Goal: Information Seeking & Learning: Learn about a topic

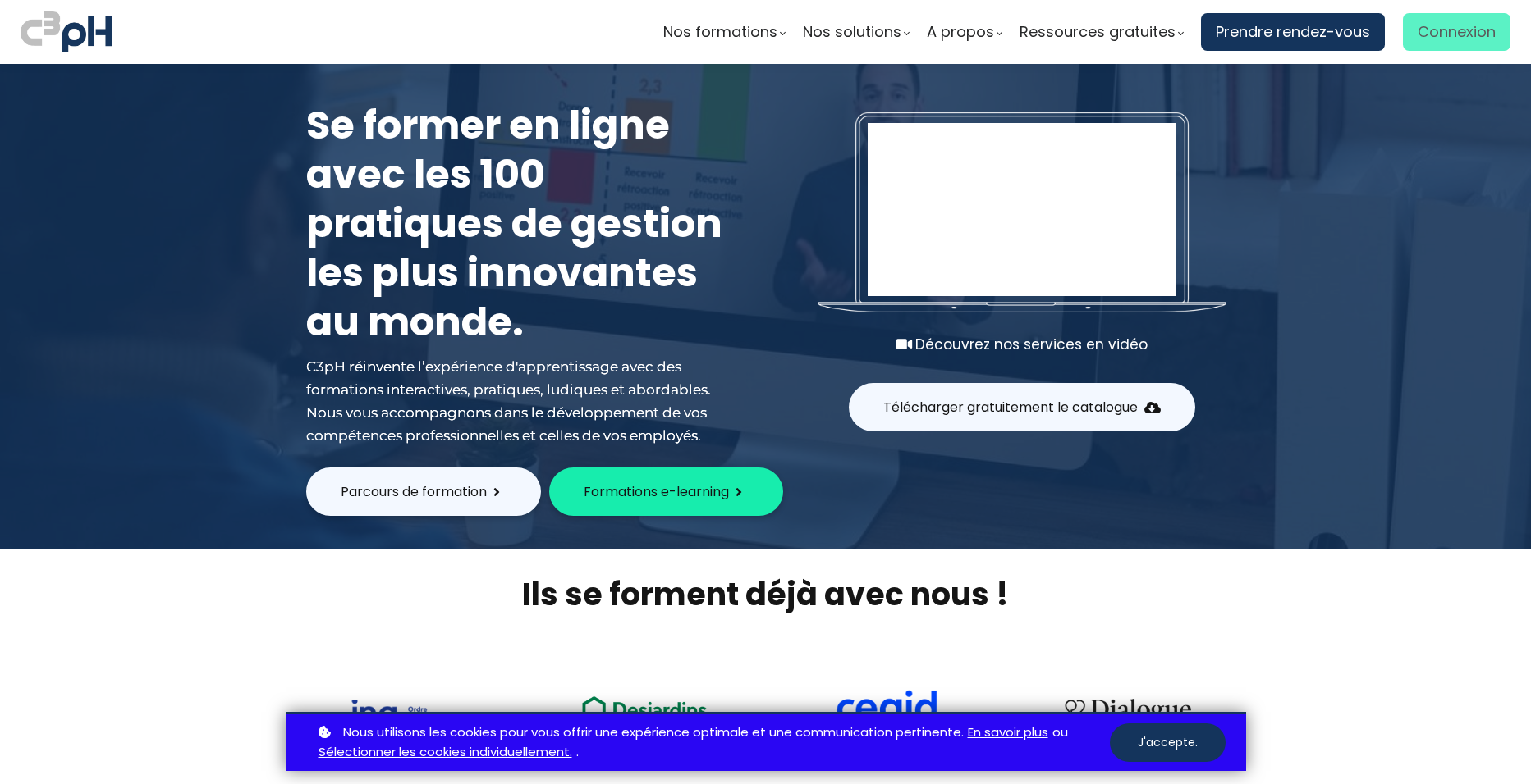
click at [1452, 35] on span "Connexion" at bounding box center [1456, 32] width 78 height 25
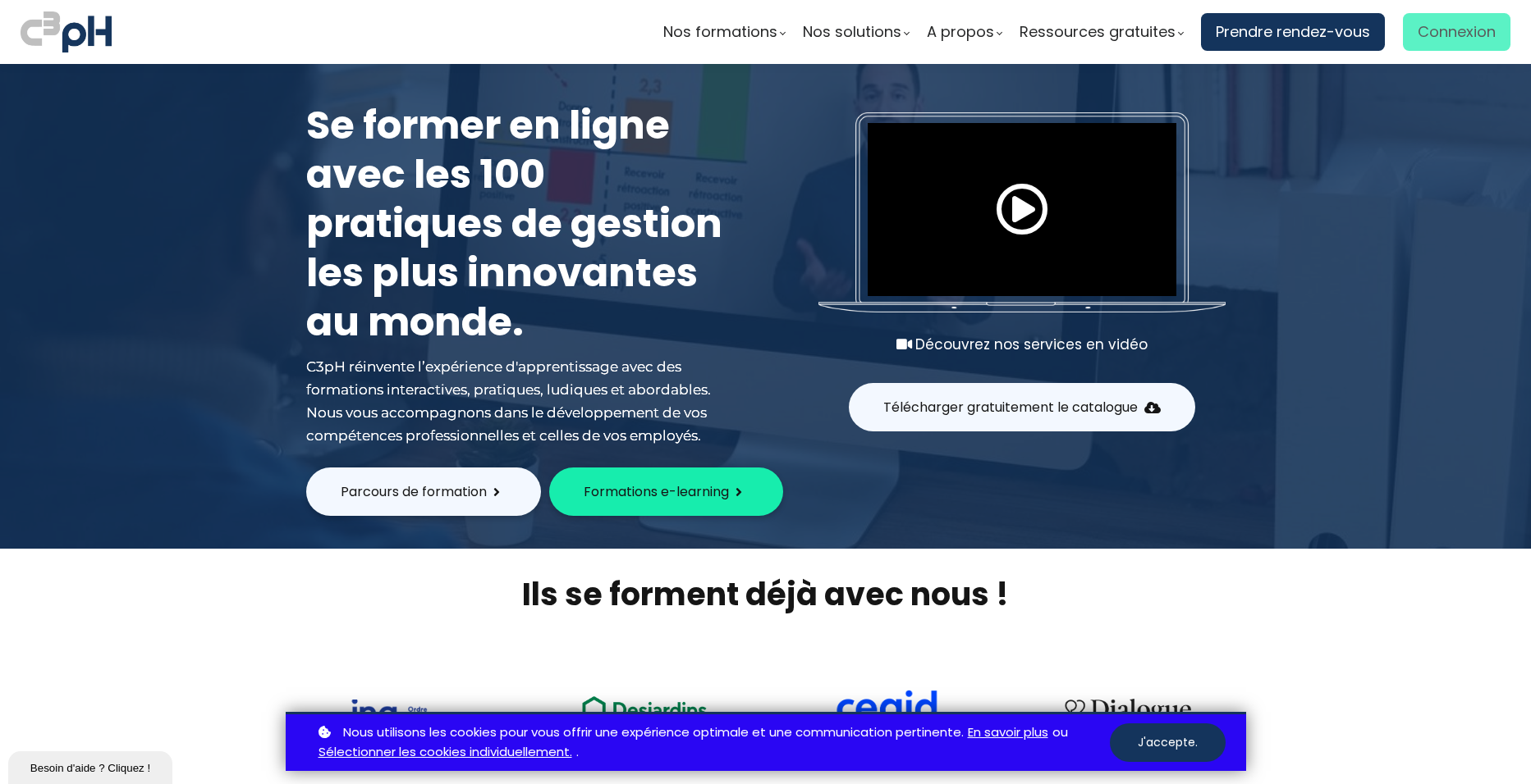
click at [1448, 38] on span "Connexion" at bounding box center [1456, 32] width 78 height 25
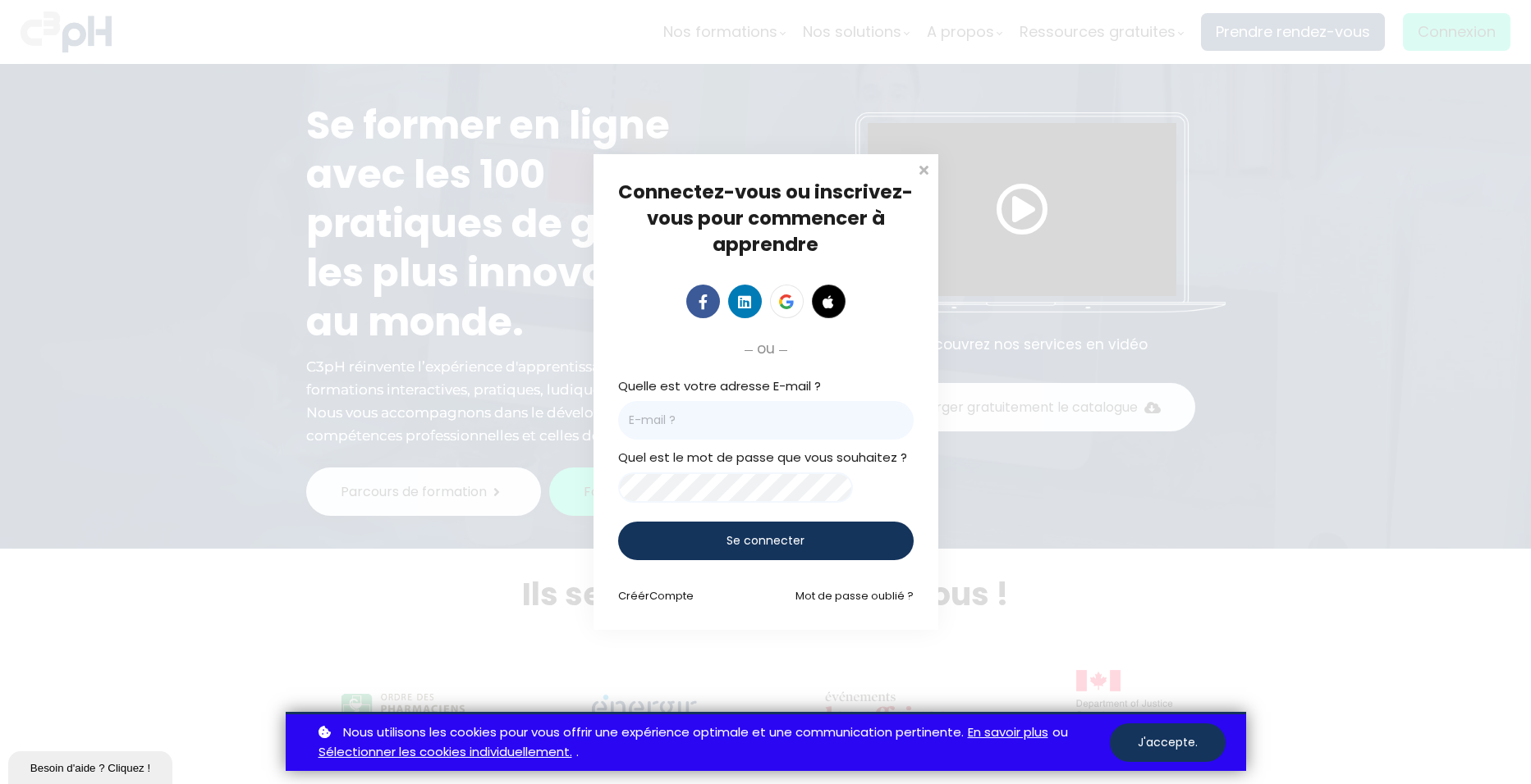
click at [699, 424] on input "email" at bounding box center [766, 420] width 296 height 39
type input "trottierl@picheinc.com"
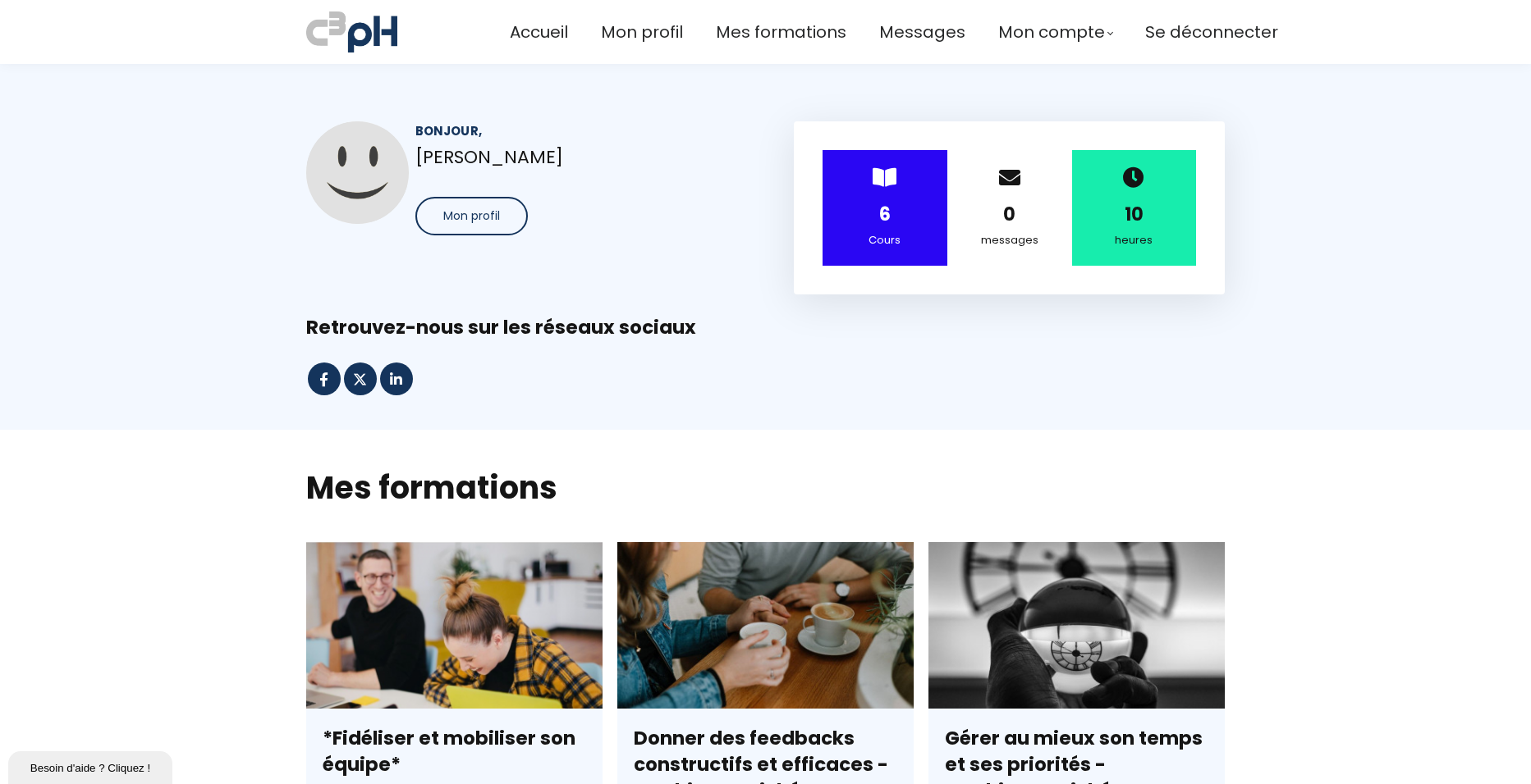
click at [476, 218] on span "Mon profil" at bounding box center [472, 215] width 57 height 17
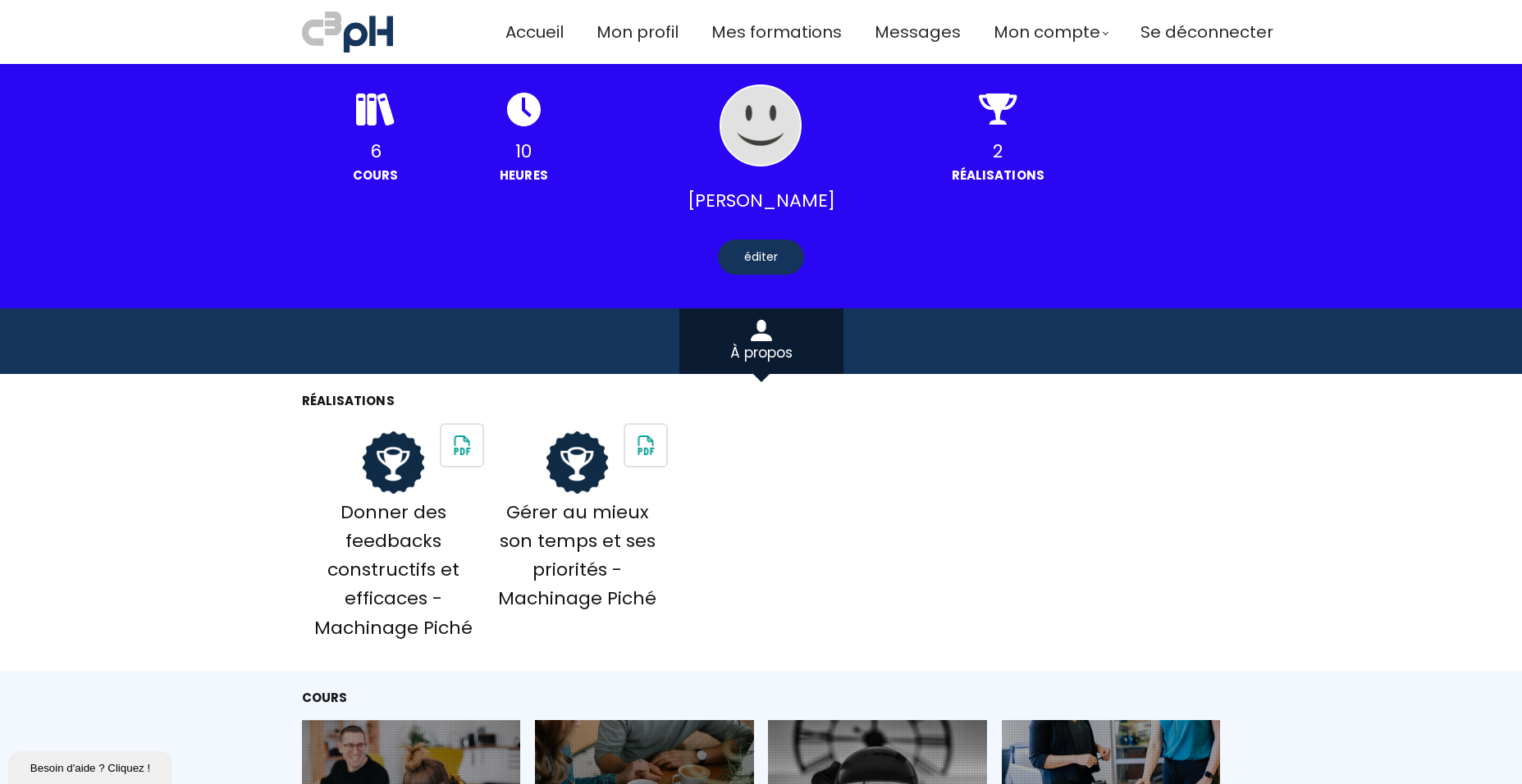
click at [525, 117] on icon at bounding box center [523, 109] width 34 height 34
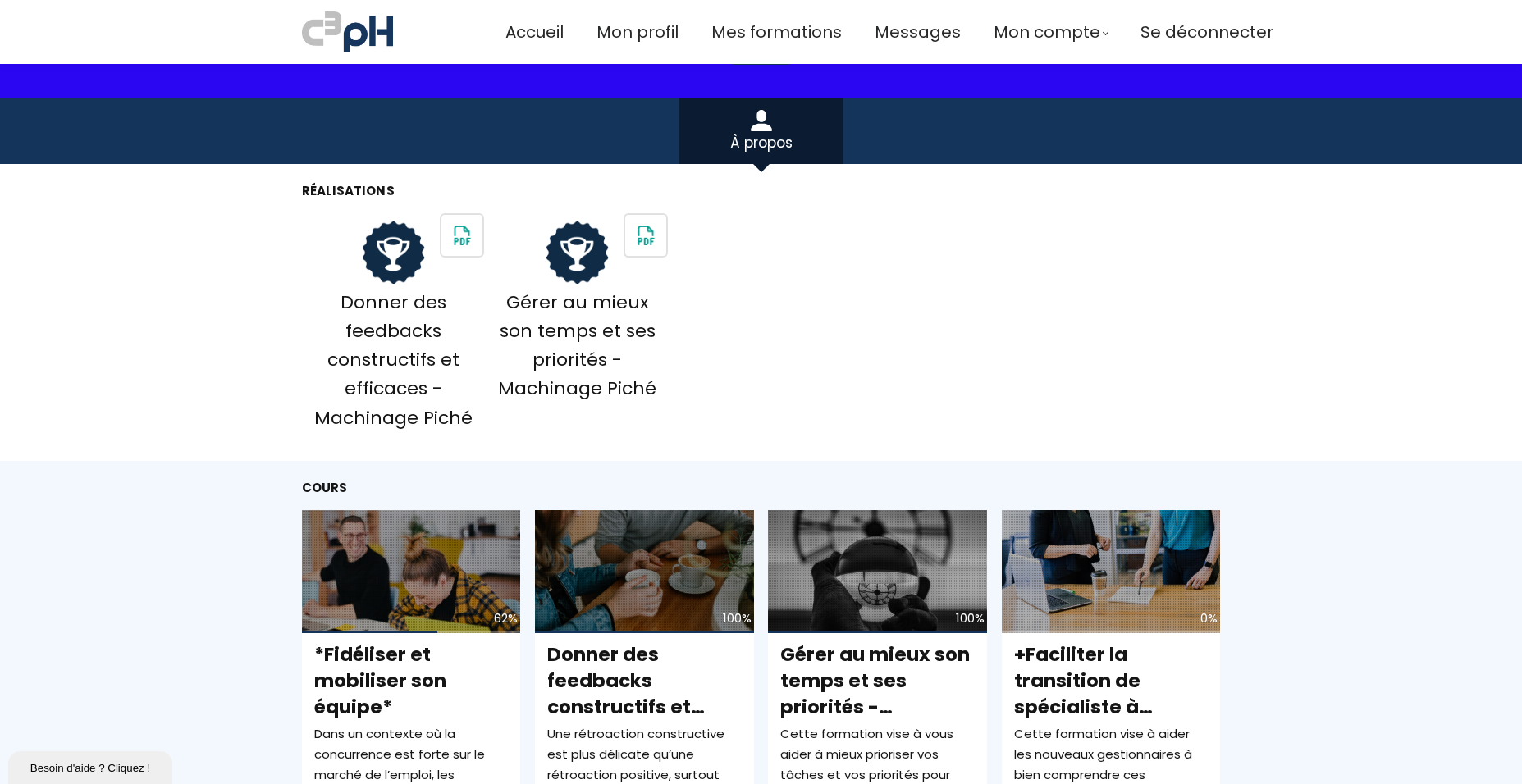
scroll to position [273, 0]
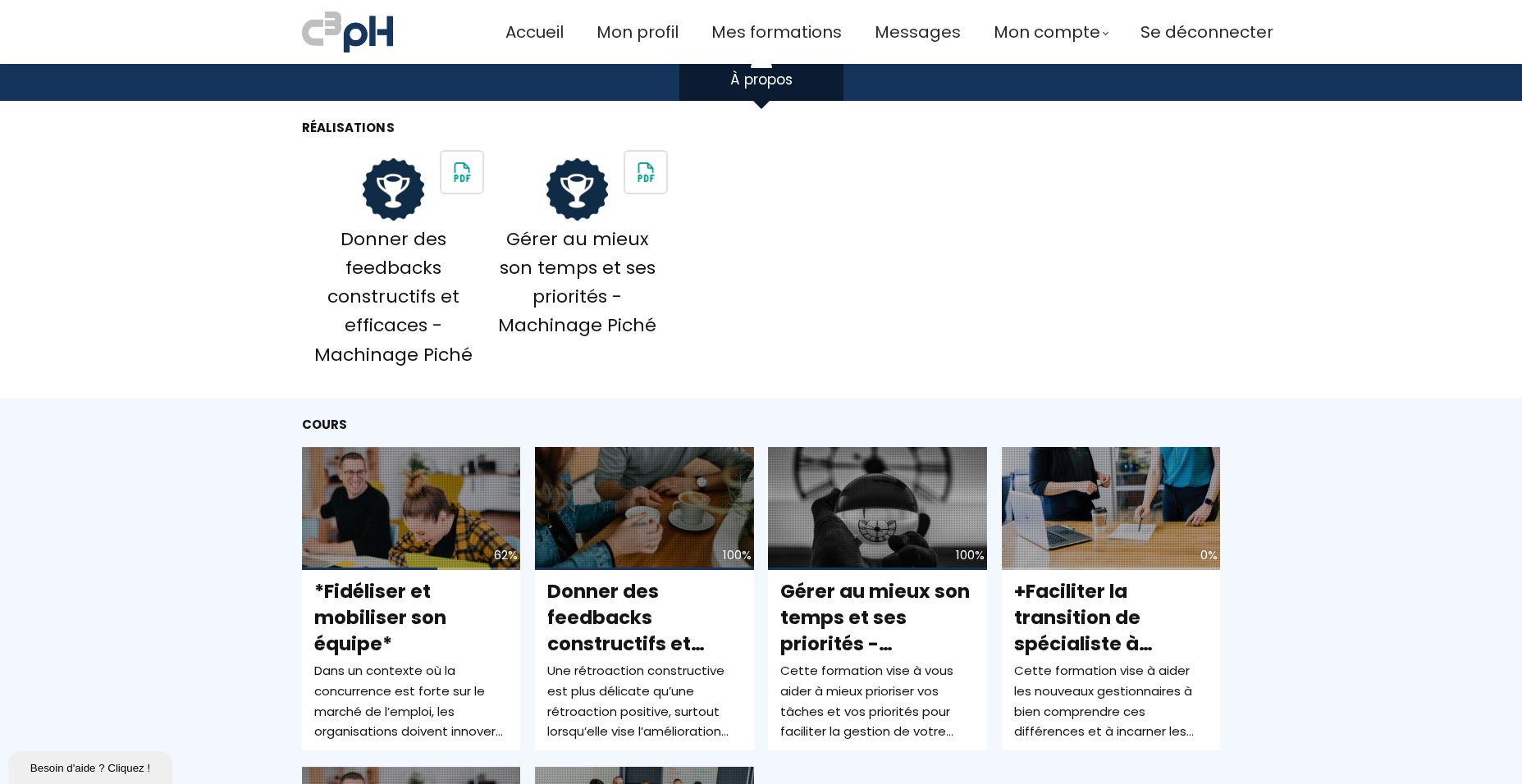
click at [474, 168] on img at bounding box center [462, 172] width 41 height 41
click at [656, 166] on img at bounding box center [645, 172] width 41 height 41
click at [1038, 27] on span "Mon compte" at bounding box center [1047, 32] width 106 height 27
click at [650, 30] on span "Mon profil" at bounding box center [637, 32] width 82 height 27
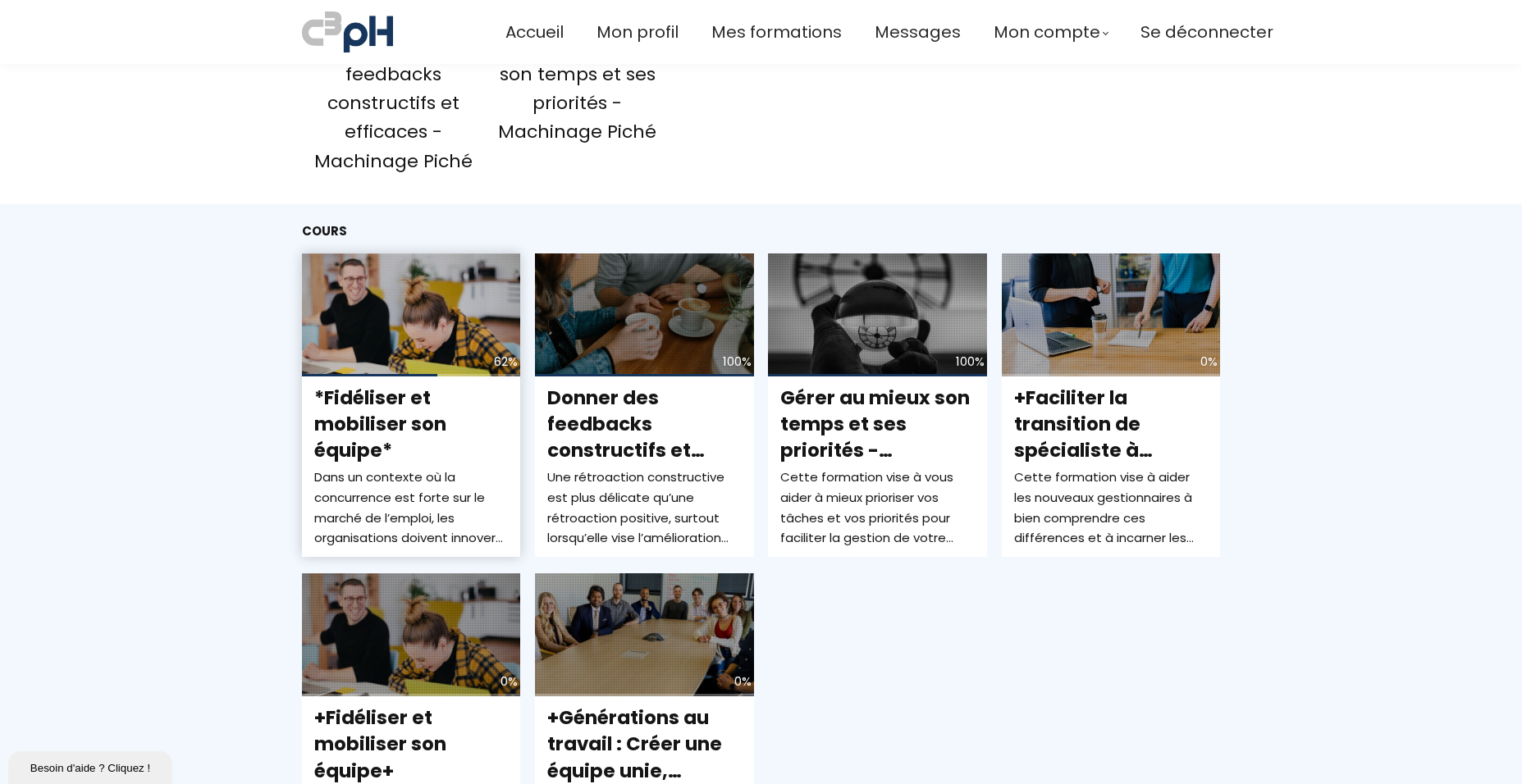
scroll to position [547, 0]
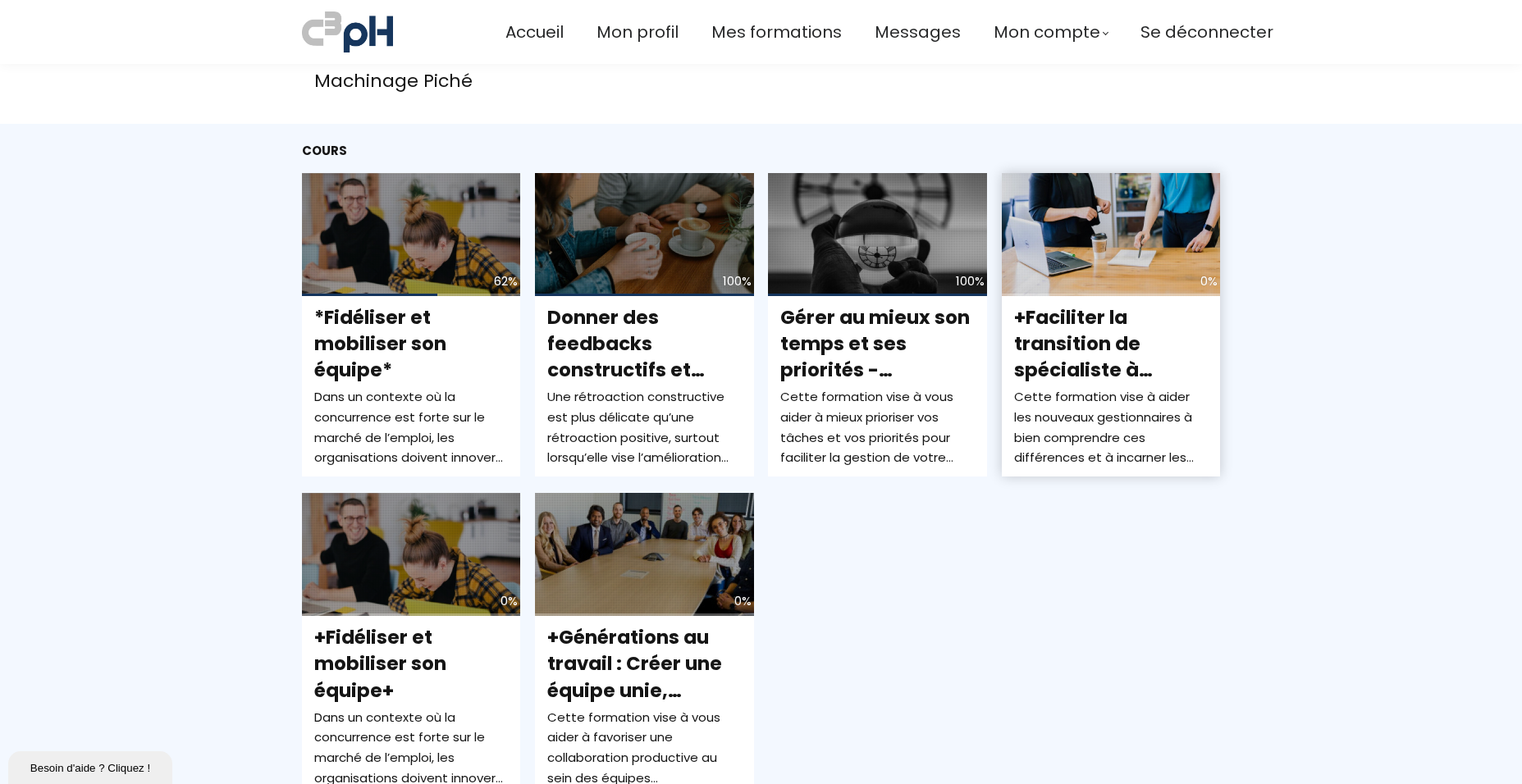
click at [1108, 435] on div "Cette formation vise à aider les nouveaux gestionnaires à bien comprendre ces d…" at bounding box center [1111, 427] width 195 height 81
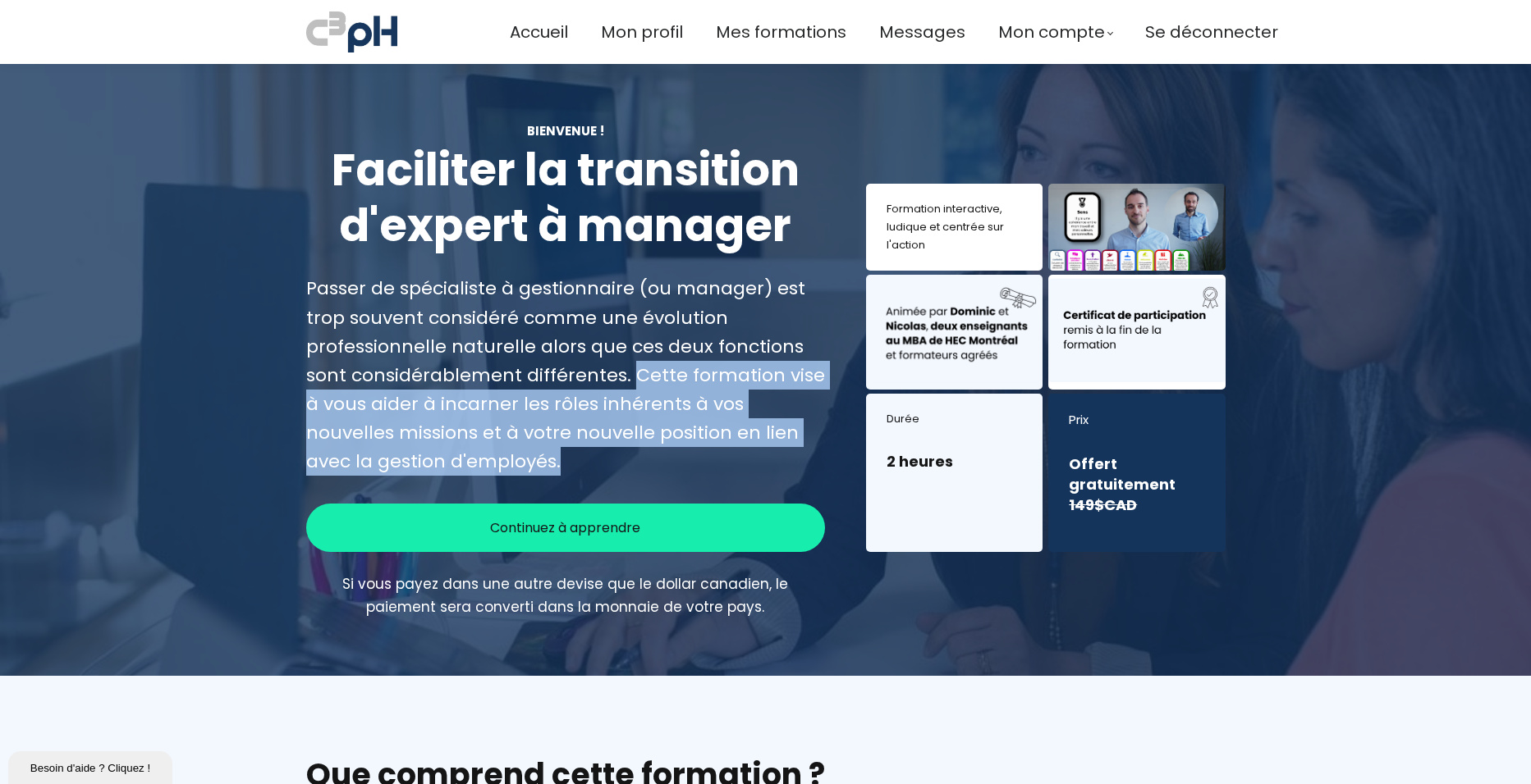
drag, startPoint x: 623, startPoint y: 374, endPoint x: 566, endPoint y: 461, distance: 104.0
click at [566, 461] on div "Passer de spécialiste à gestionnaire (ou manager) est trop souvent considéré co…" at bounding box center [566, 375] width 519 height 201
copy div "Cette formation vise à vous aider à incarner les rôles inhérents à vos nouvelle…"
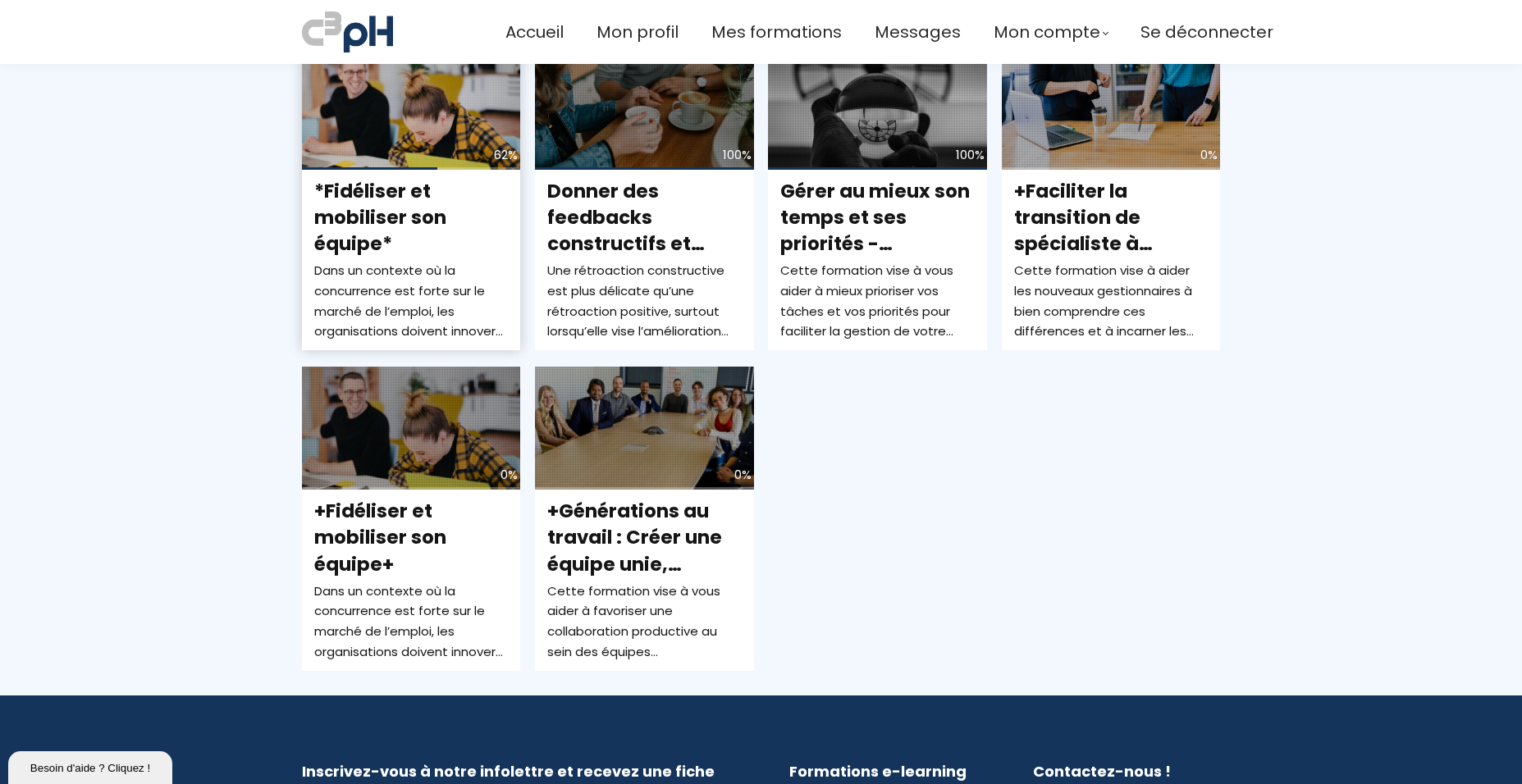
scroll to position [634, 0]
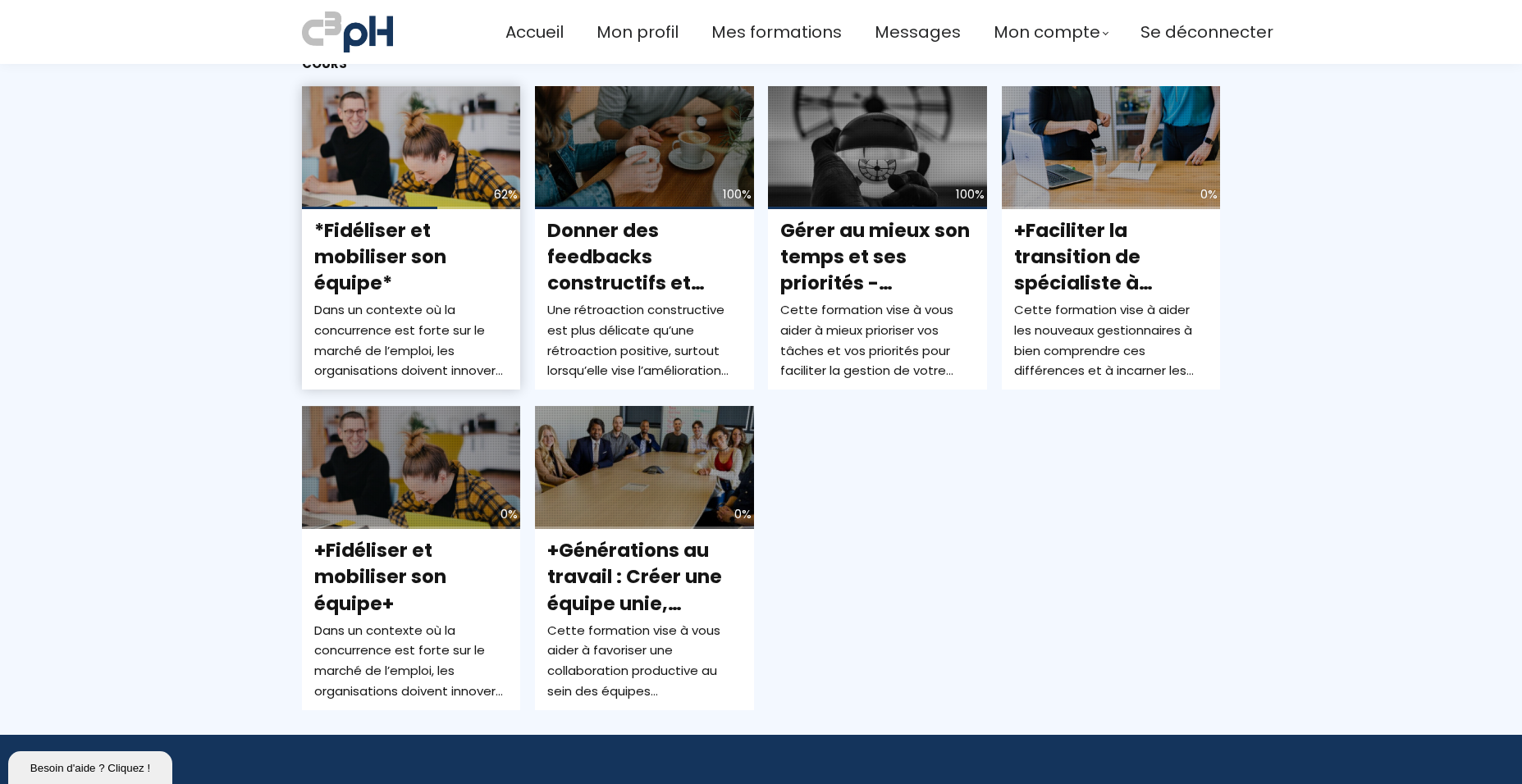
click at [414, 262] on span "*Fidéliser et mobiliser son équipe*" at bounding box center [380, 256] width 132 height 78
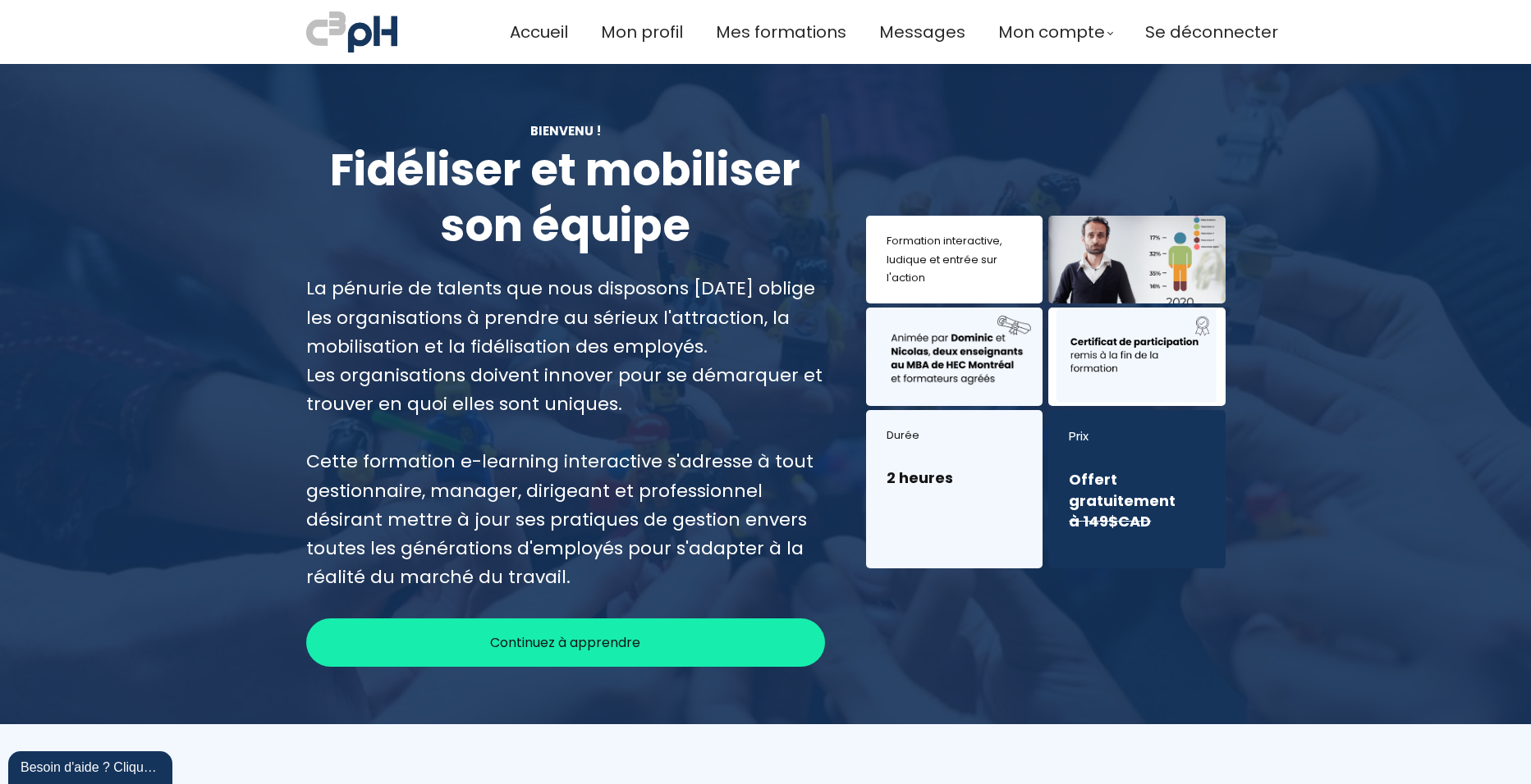
drag, startPoint x: 302, startPoint y: 458, endPoint x: 604, endPoint y: 573, distance: 323.2
click at [604, 573] on div "Cette formation e-learning interactive s'adresse à tout gestionnaire, manager, …" at bounding box center [566, 519] width 519 height 144
copy font "Cette formation e-learning interactive s'adresse à tout gestionnaire, manager, …"
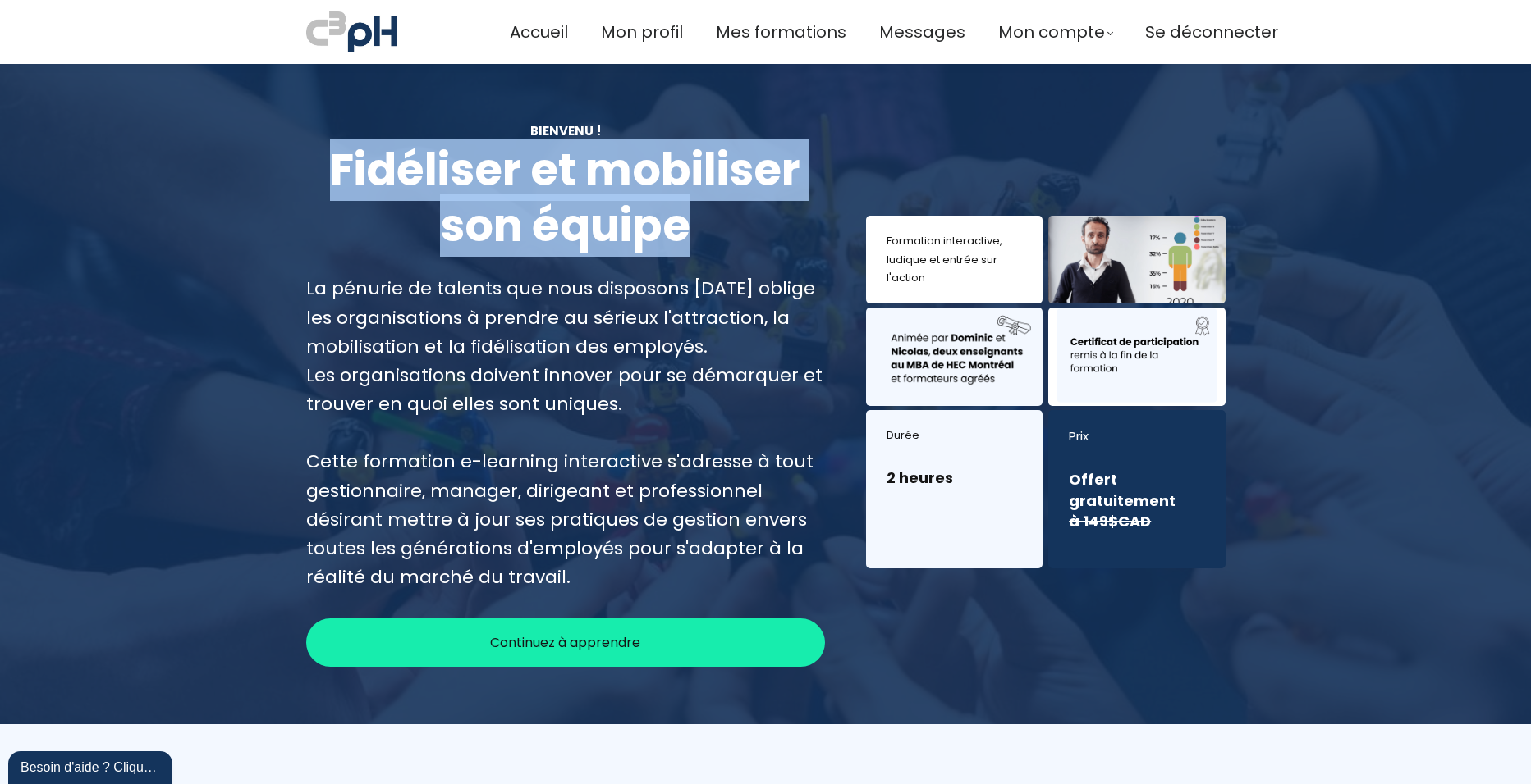
drag, startPoint x: 689, startPoint y: 230, endPoint x: 321, endPoint y: 183, distance: 371.0
click at [321, 183] on h1 "Fidéliser et mobiliser son équipe" at bounding box center [566, 198] width 519 height 111
copy font "Fidéliser et mobiliser son équipe"
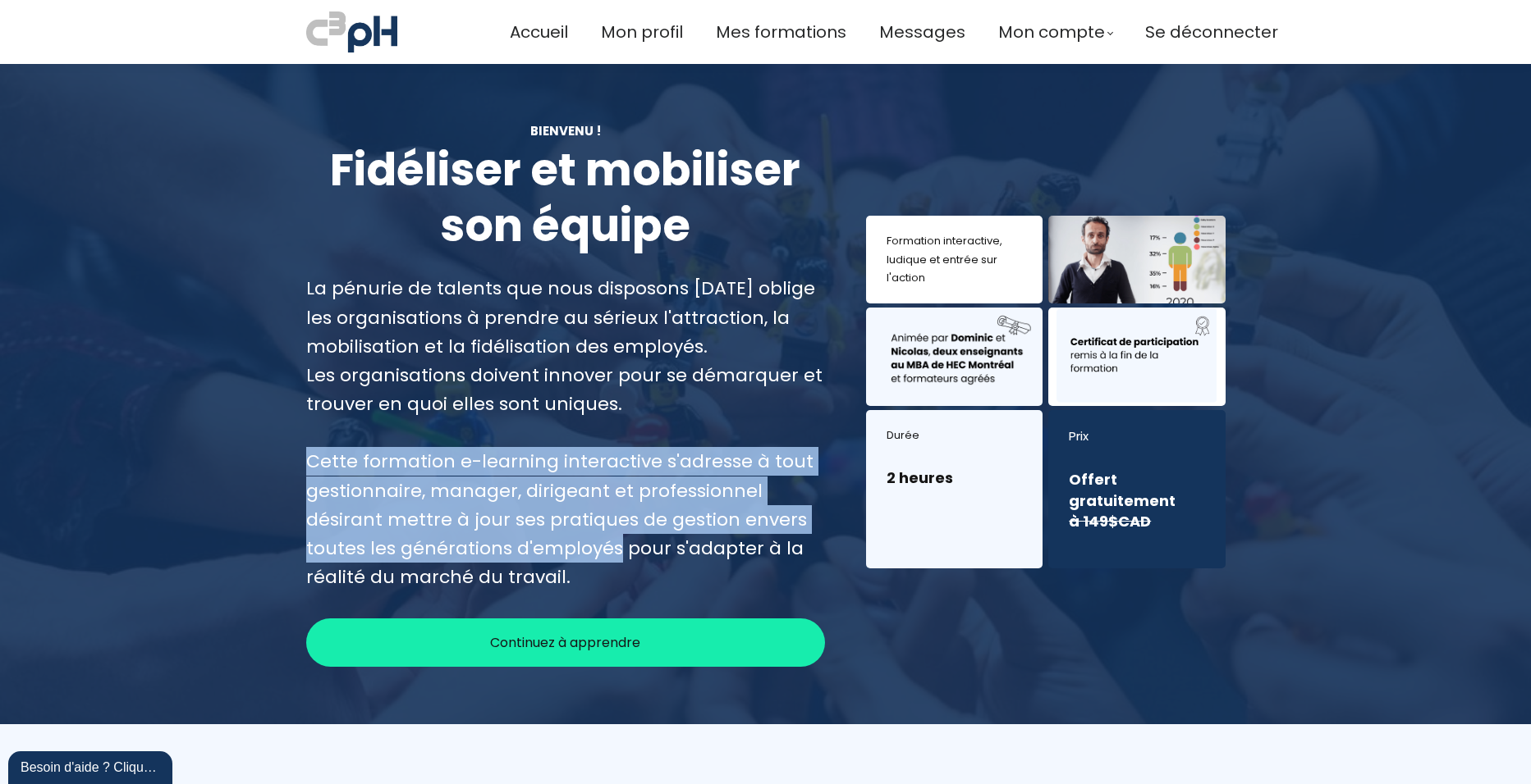
drag, startPoint x: 609, startPoint y: 547, endPoint x: 300, endPoint y: 466, distance: 319.4
click at [300, 466] on div "Bienvenu ! Fidéliser et mobiliser son équipe La pénurie de talents que nous dis…" at bounding box center [566, 394] width 561 height 545
copy font "Cette formation e-learning interactive s'adresse à tout gestionnaire, manager, …"
drag, startPoint x: 618, startPoint y: 550, endPoint x: 644, endPoint y: 579, distance: 38.9
click at [644, 579] on div "Cette formation e-learning interactive s'adresse à tout gestionnaire, manager, …" at bounding box center [566, 519] width 519 height 144
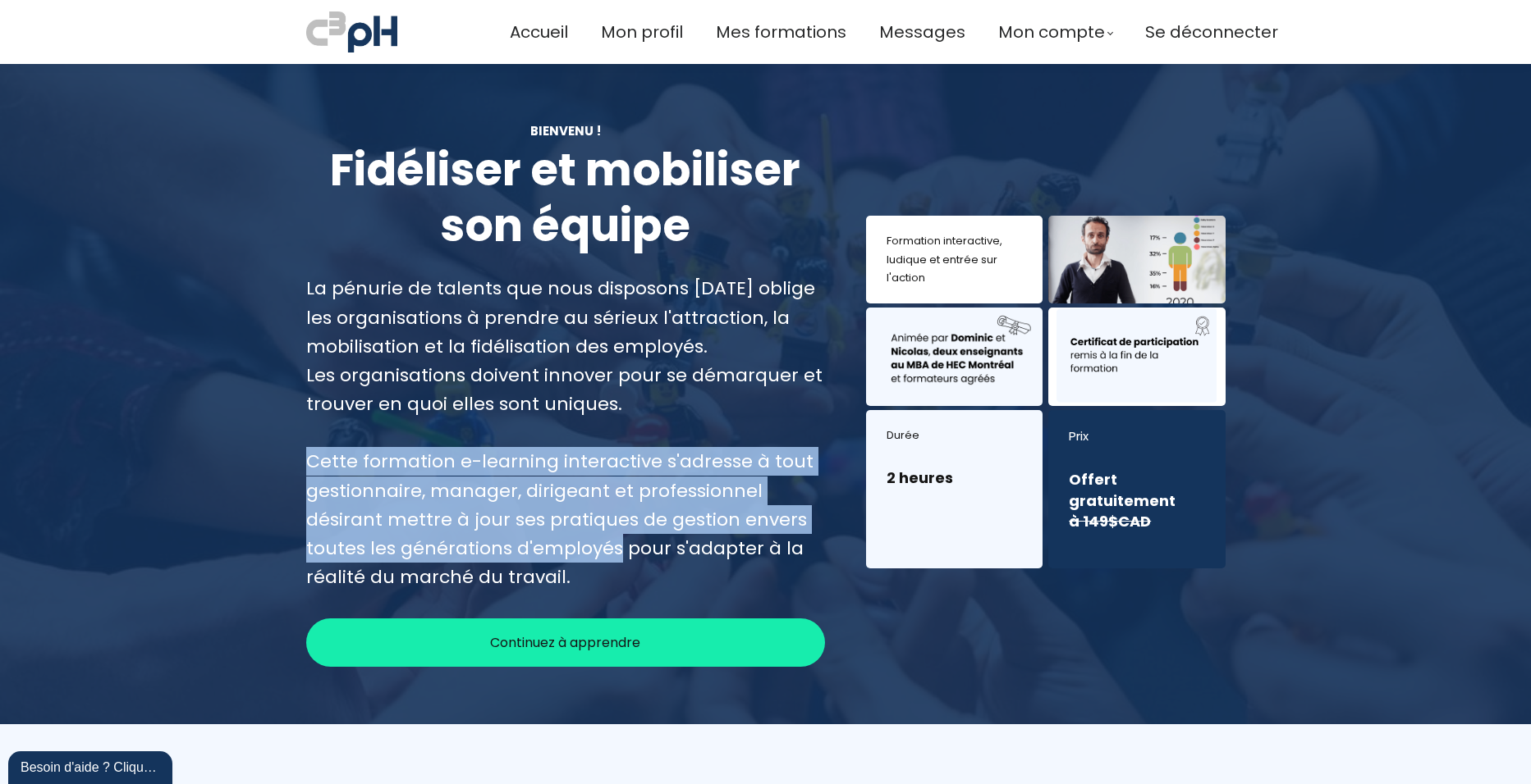
copy font "pour s'adapter à la réalité du marché du travail."
